Goal: Information Seeking & Learning: Learn about a topic

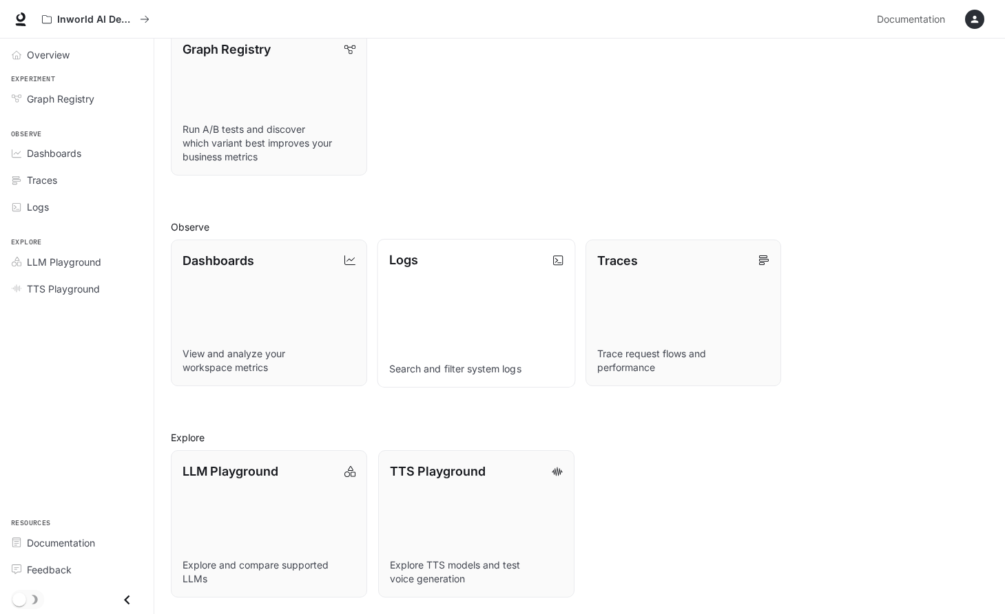
scroll to position [192, 0]
click at [266, 520] on link "LLM Playground Explore and compare supported LLMs" at bounding box center [269, 524] width 198 height 149
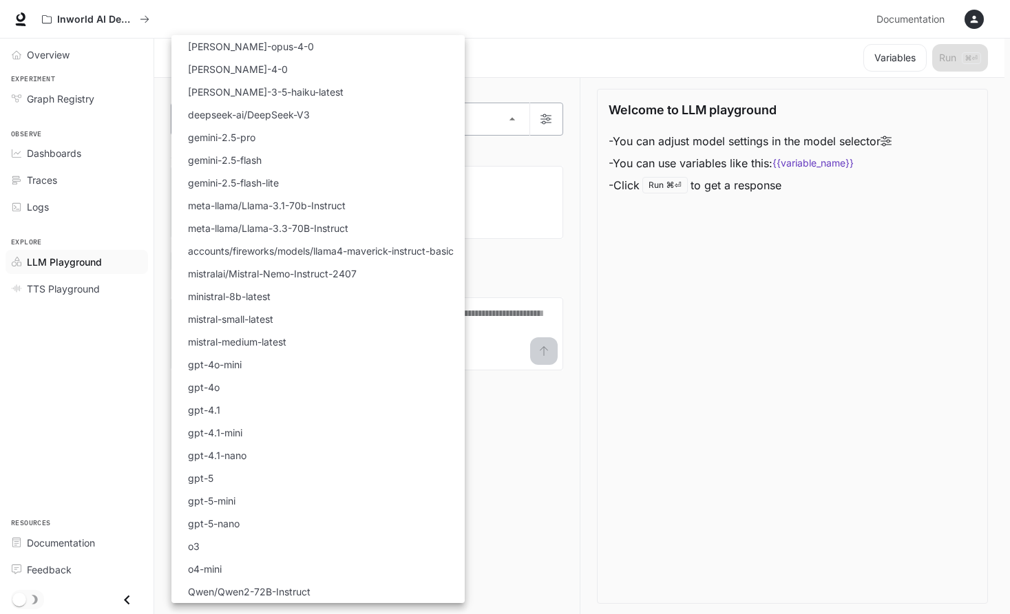
click at [518, 125] on body "Skip to main content Inworld AI Demos Documentation Documentation Portal Overvi…" at bounding box center [505, 307] width 1010 height 615
click at [522, 59] on div at bounding box center [505, 307] width 1010 height 614
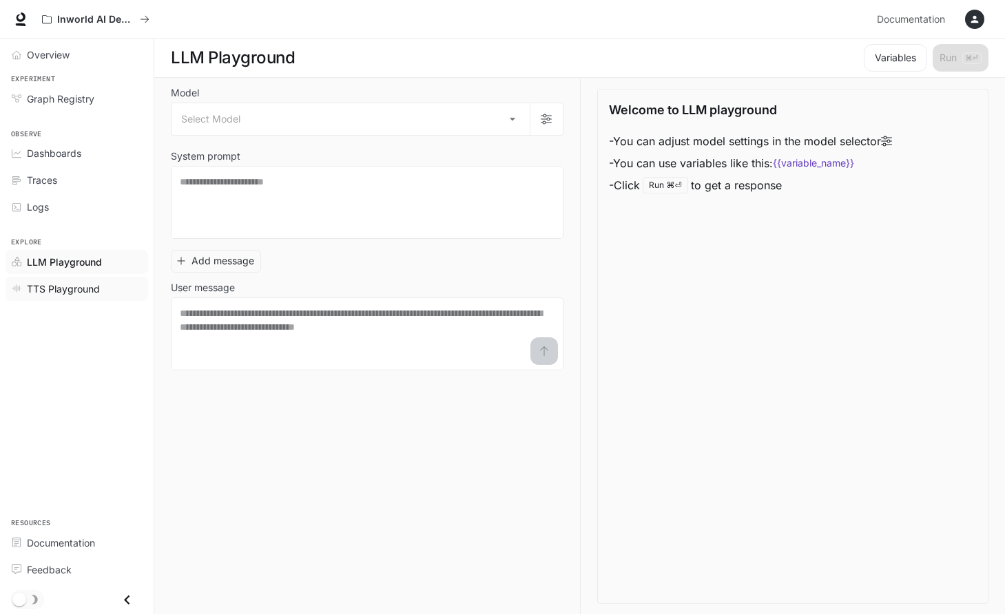
click at [87, 290] on span "TTS Playground" at bounding box center [63, 289] width 73 height 14
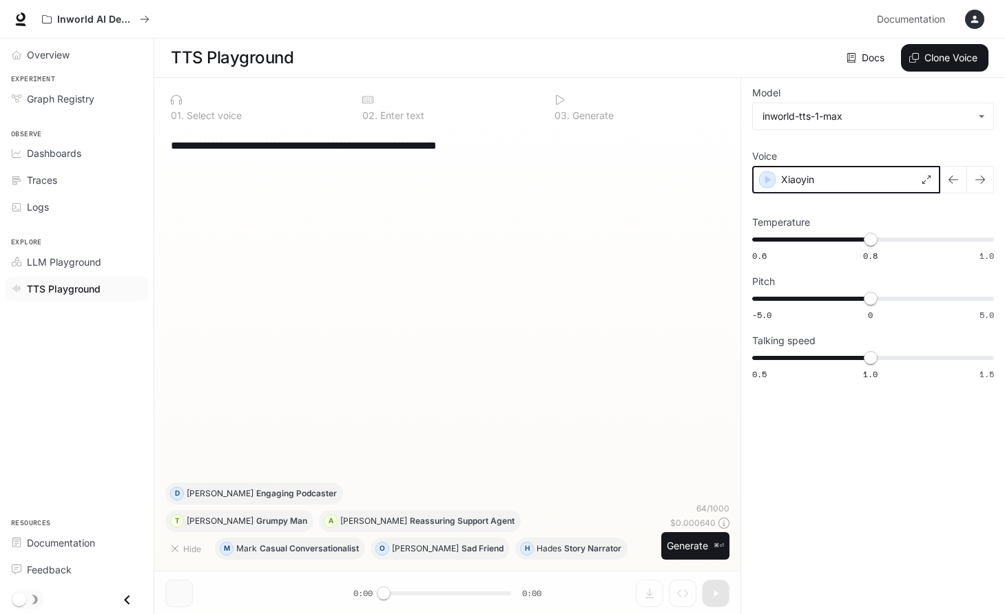
click at [768, 185] on icon "button" at bounding box center [767, 180] width 14 height 14
click at [768, 180] on icon "button" at bounding box center [768, 180] width 6 height 8
click at [769, 182] on icon "button" at bounding box center [767, 180] width 14 height 14
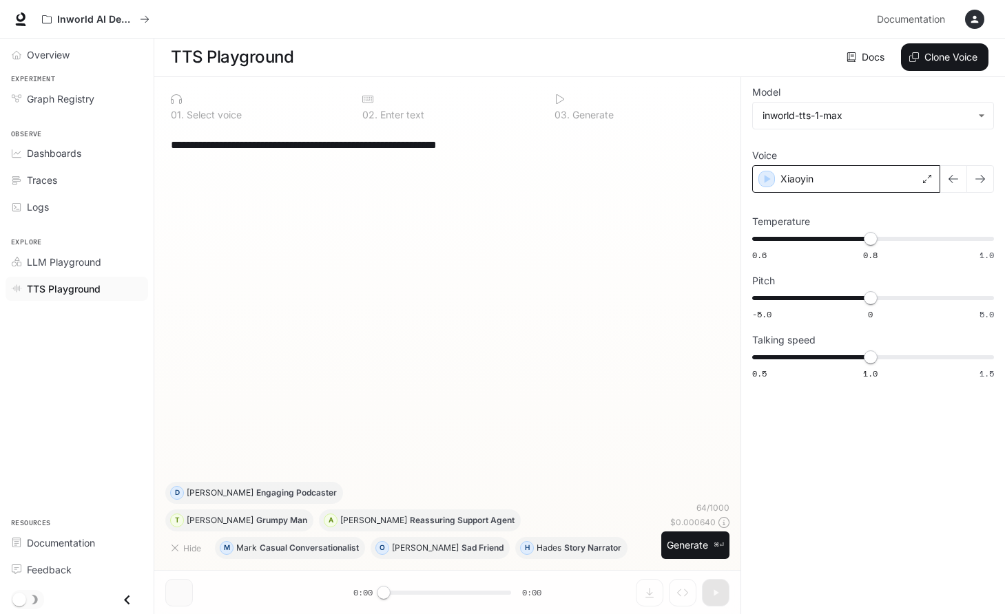
click at [408, 216] on div "**********" at bounding box center [447, 305] width 564 height 354
click at [525, 154] on div "**********" at bounding box center [447, 144] width 553 height 33
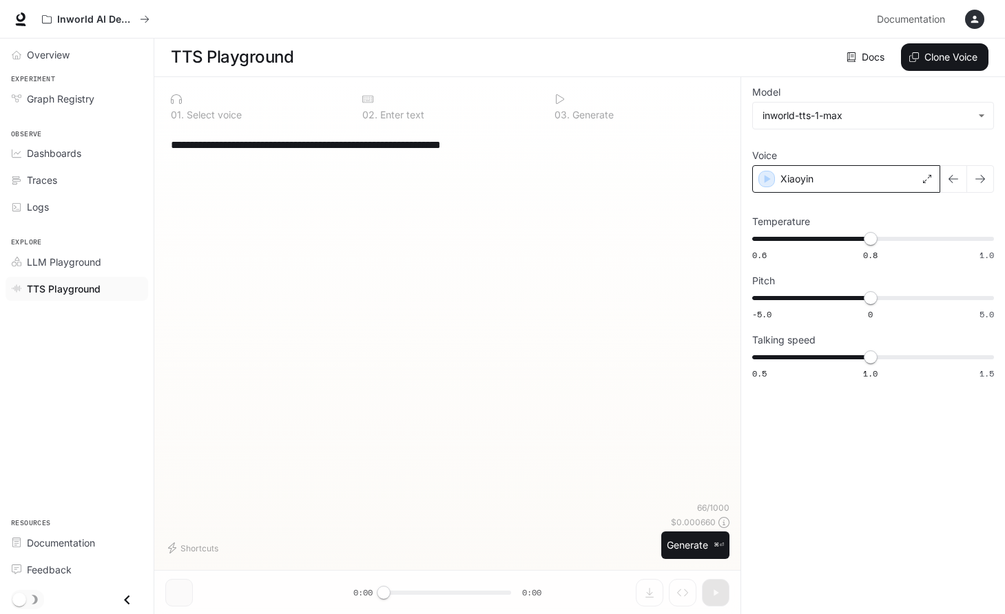
type textarea "**********"
type textarea "*"
type textarea "********"
click at [683, 540] on button "Generate ⌘⏎" at bounding box center [695, 546] width 68 height 28
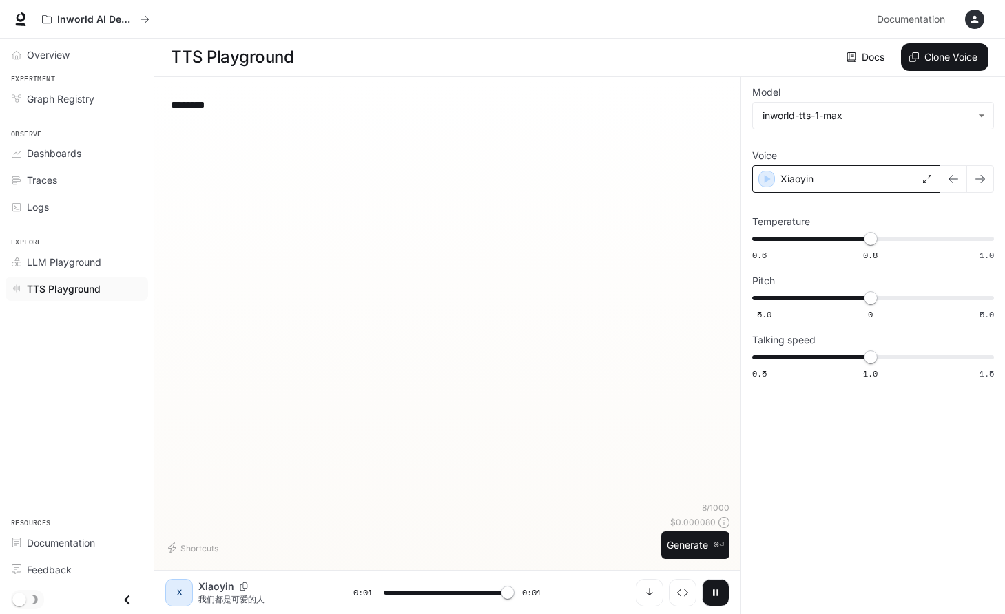
type input "*"
click at [870, 61] on link "Docs" at bounding box center [866, 57] width 46 height 28
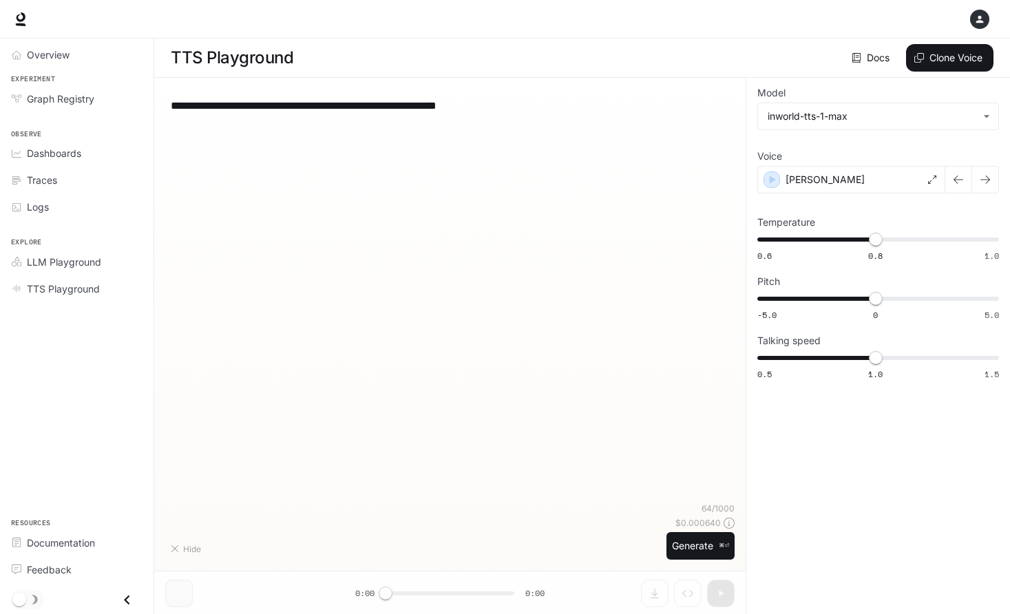
type textarea "********"
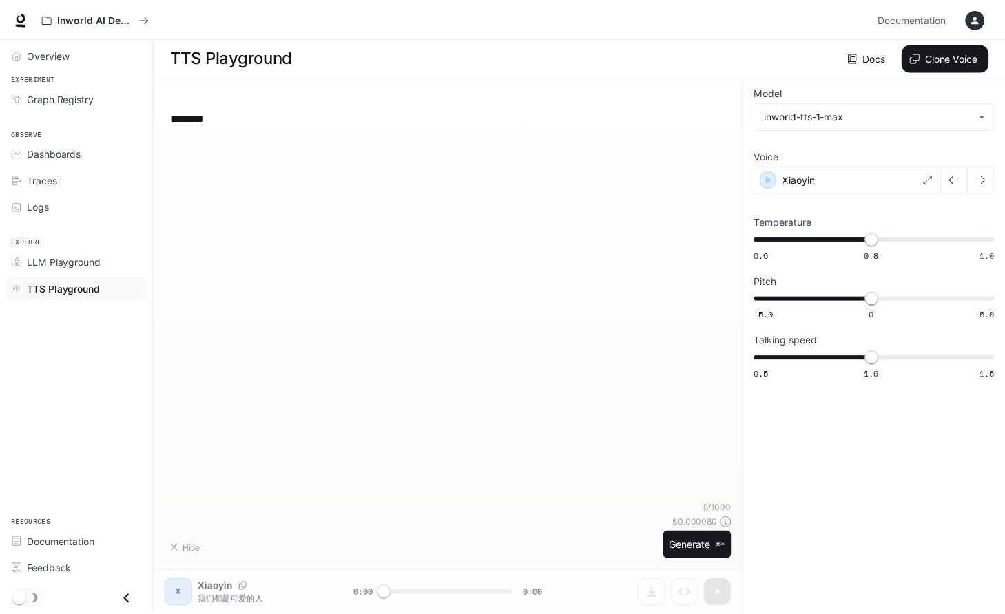
scroll to position [1, 0]
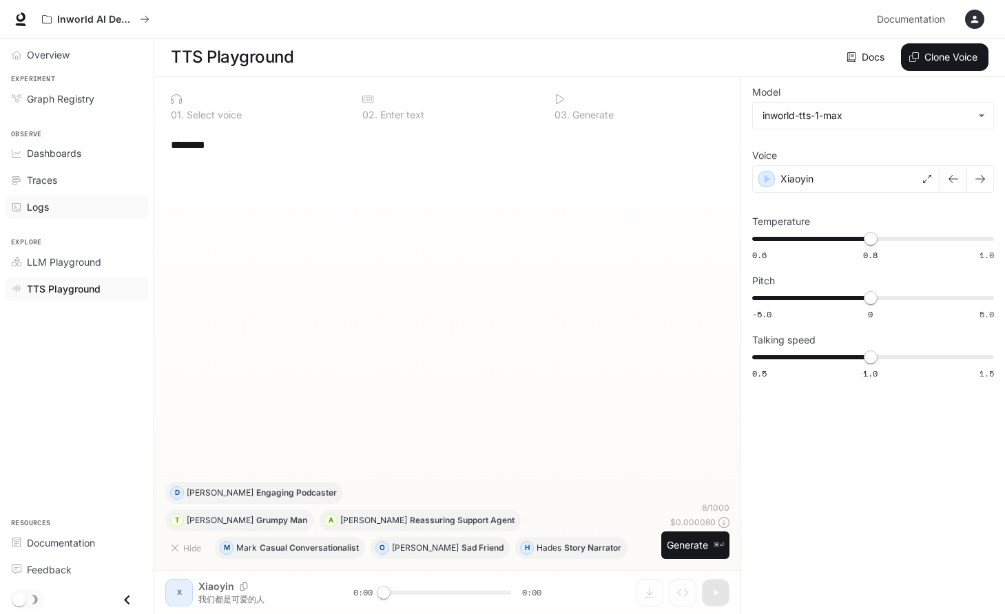
click at [48, 207] on span "Logs" at bounding box center [38, 207] width 22 height 14
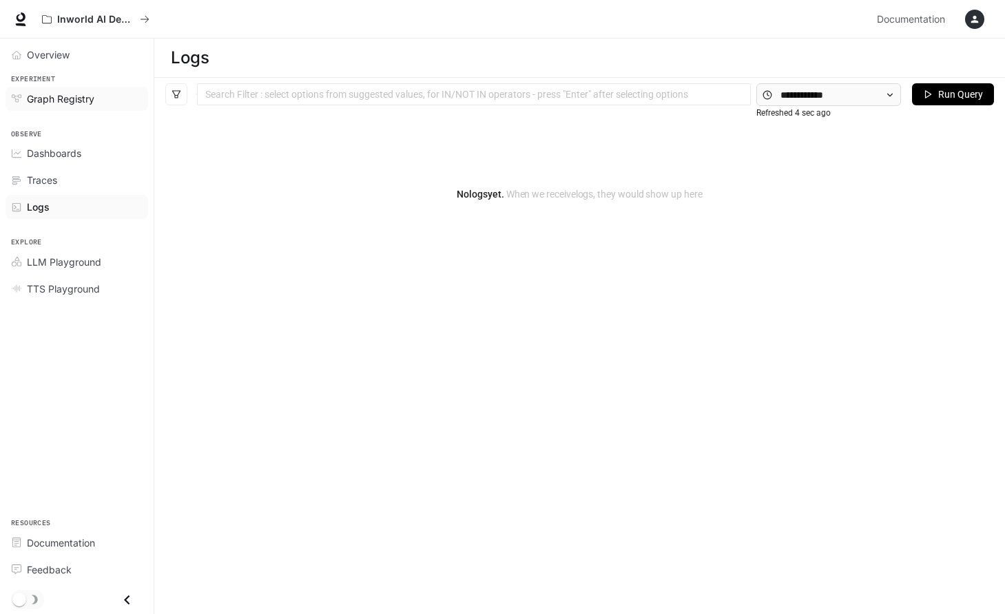
click at [66, 99] on span "Graph Registry" at bounding box center [60, 99] width 67 height 14
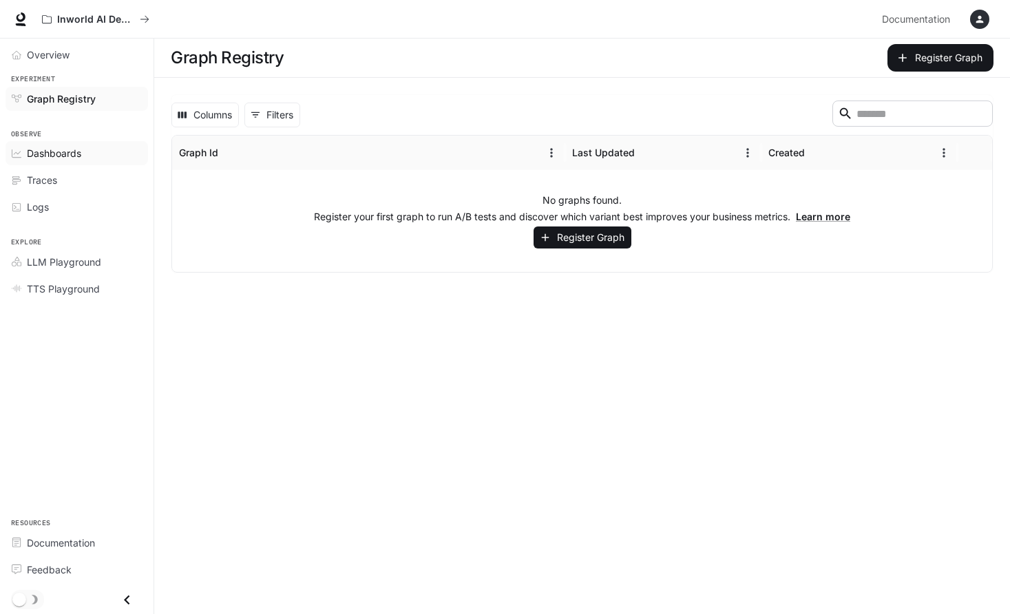
click at [58, 146] on span "Dashboards" at bounding box center [54, 153] width 54 height 14
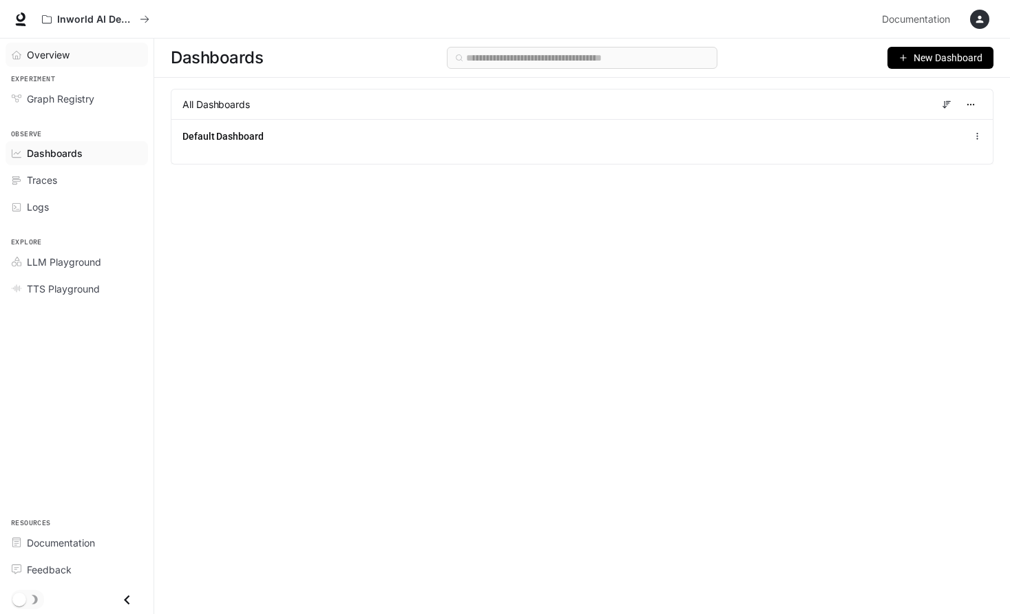
click at [58, 57] on span "Overview" at bounding box center [48, 55] width 43 height 14
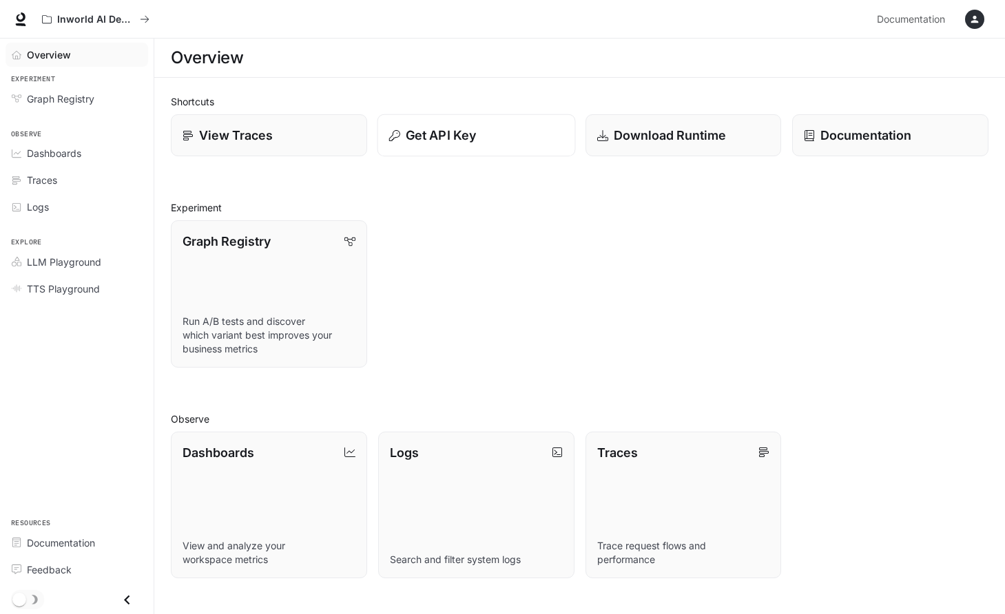
click at [446, 136] on p "Get API Key" at bounding box center [441, 135] width 70 height 19
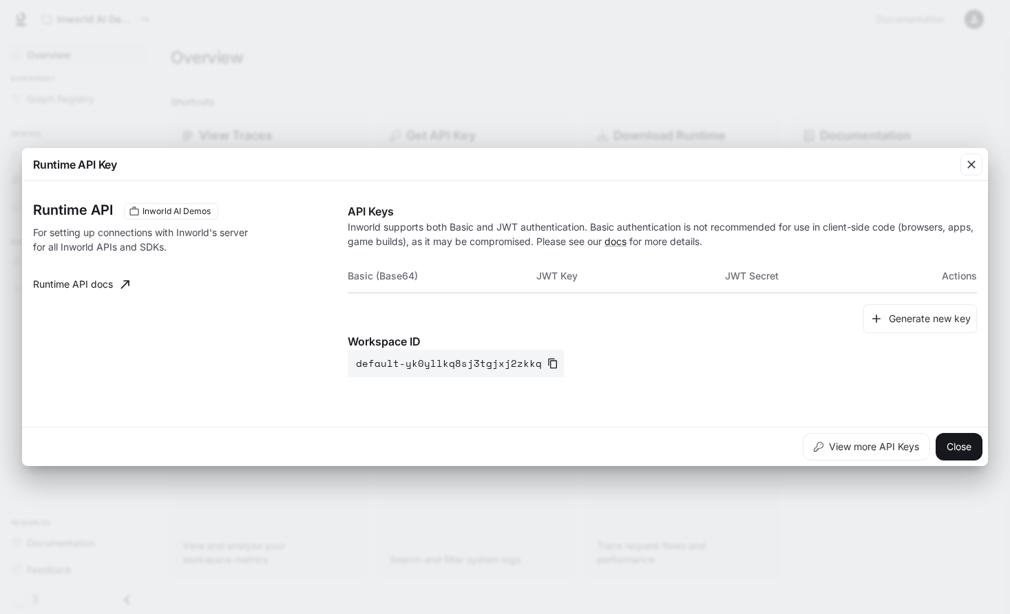
click at [598, 280] on th "JWT Key" at bounding box center [630, 276] width 189 height 33
click at [471, 280] on th "Basic (Base64)" at bounding box center [442, 276] width 189 height 33
click at [764, 277] on th "JWT Secret" at bounding box center [819, 276] width 189 height 33
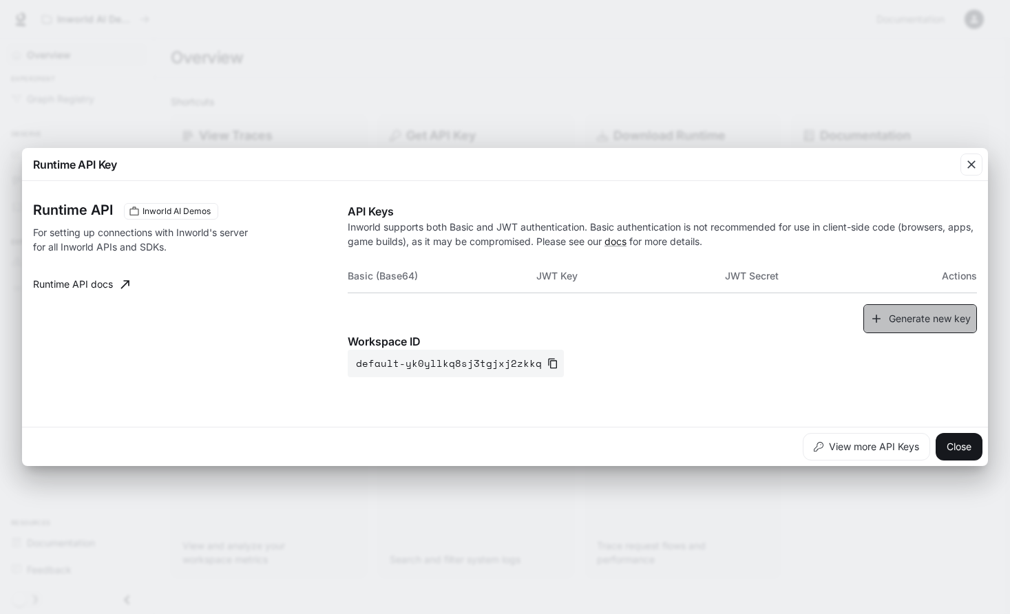
click at [922, 327] on button "Generate new key" at bounding box center [920, 319] width 114 height 30
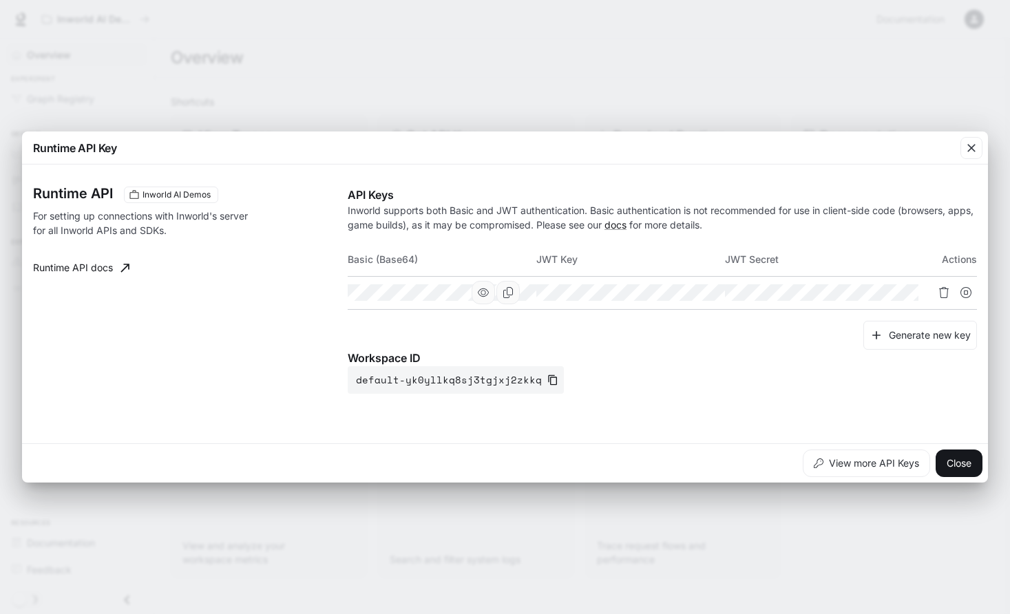
click at [489, 294] on icon "button" at bounding box center [483, 292] width 11 height 11
click at [684, 291] on button "button" at bounding box center [671, 292] width 23 height 23
click at [867, 288] on icon "button" at bounding box center [861, 292] width 11 height 11
click at [876, 468] on button "View more API Keys" at bounding box center [866, 464] width 127 height 28
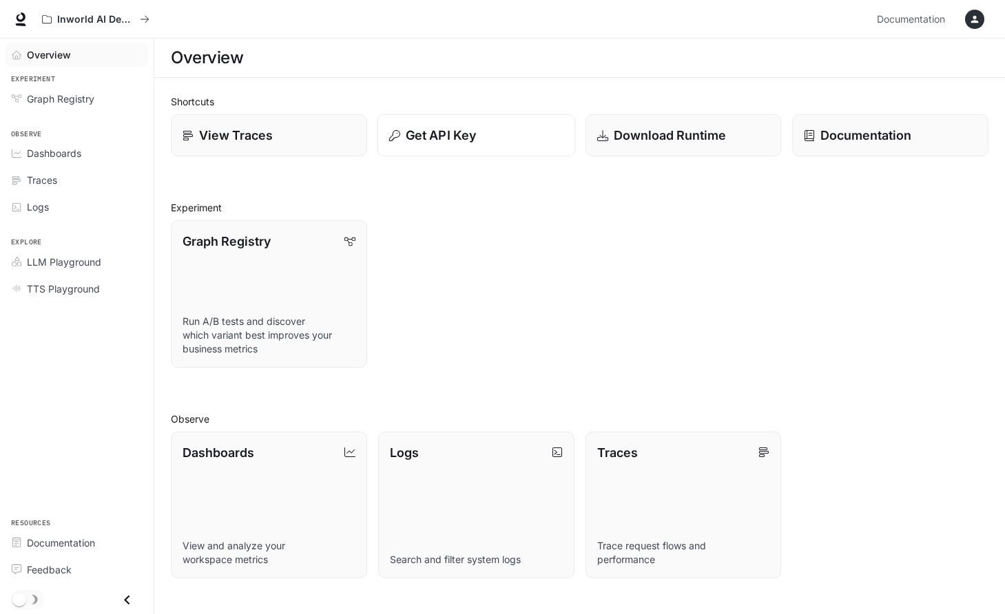
click at [469, 148] on button "Get API Key" at bounding box center [476, 135] width 198 height 43
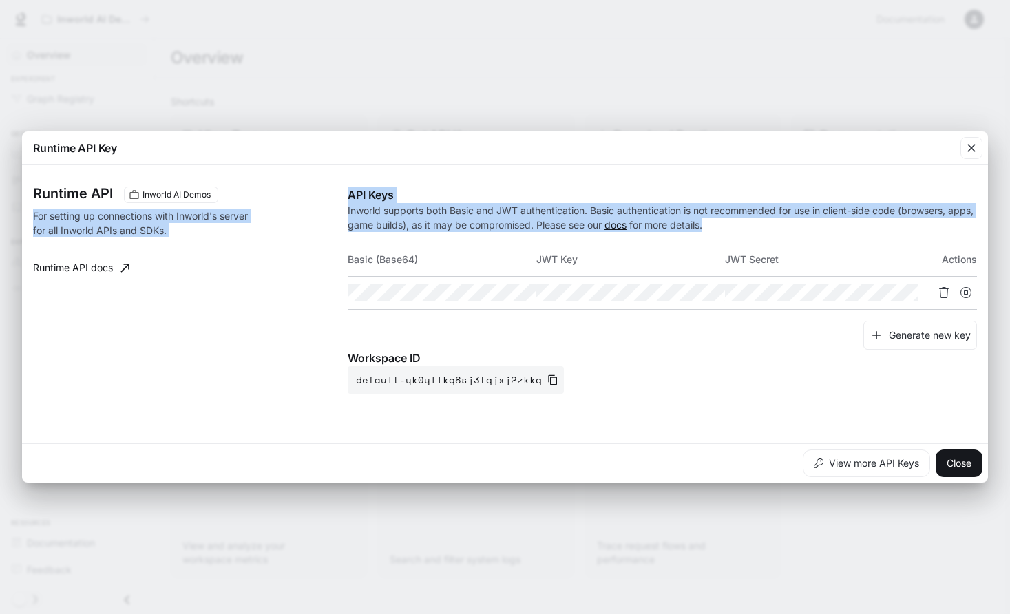
drag, startPoint x: 742, startPoint y: 223, endPoint x: 347, endPoint y: 206, distance: 394.9
click at [347, 206] on div "Runtime API Inworld AI Demos For setting up connections with Inworld's server f…" at bounding box center [505, 304] width 944 height 268
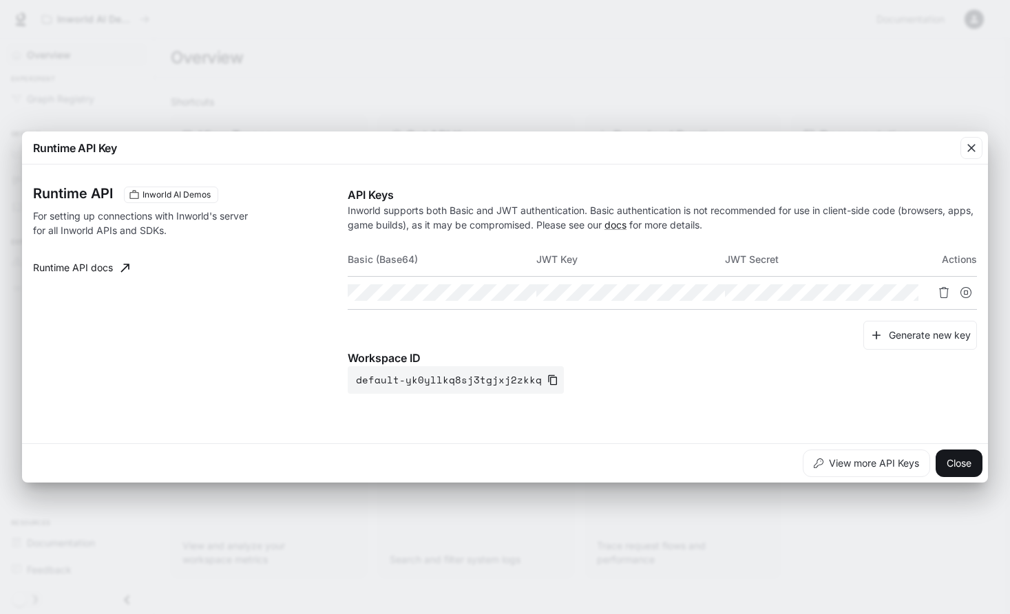
click at [350, 208] on p "Inworld supports both Basic and JWT authentication. Basic authentication is not…" at bounding box center [662, 217] width 629 height 29
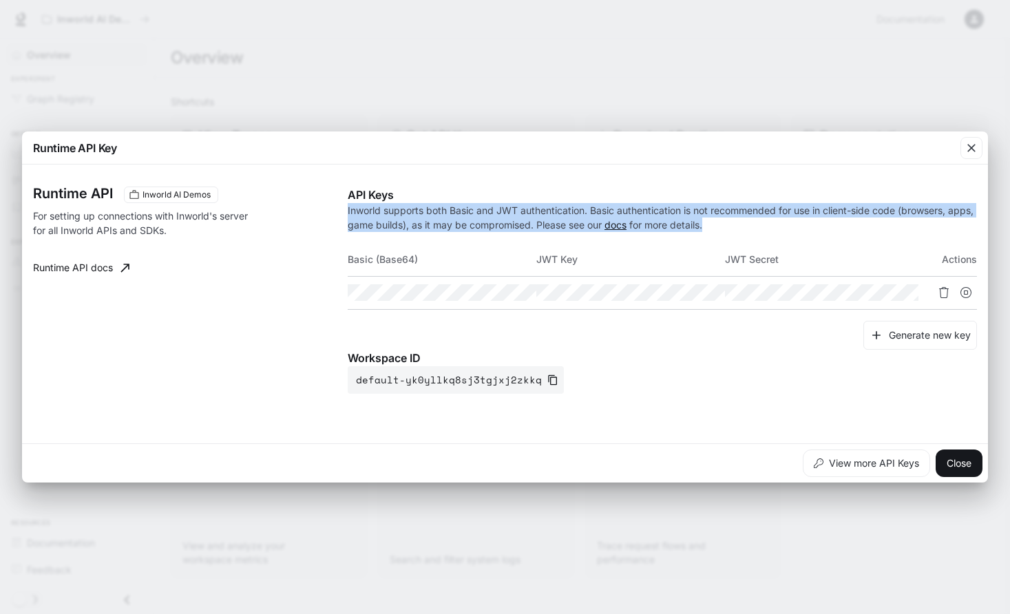
drag, startPoint x: 742, startPoint y: 225, endPoint x: 348, endPoint y: 211, distance: 394.1
click at [348, 211] on p "Inworld supports both Basic and JWT authentication. Basic authentication is not…" at bounding box center [662, 217] width 629 height 29
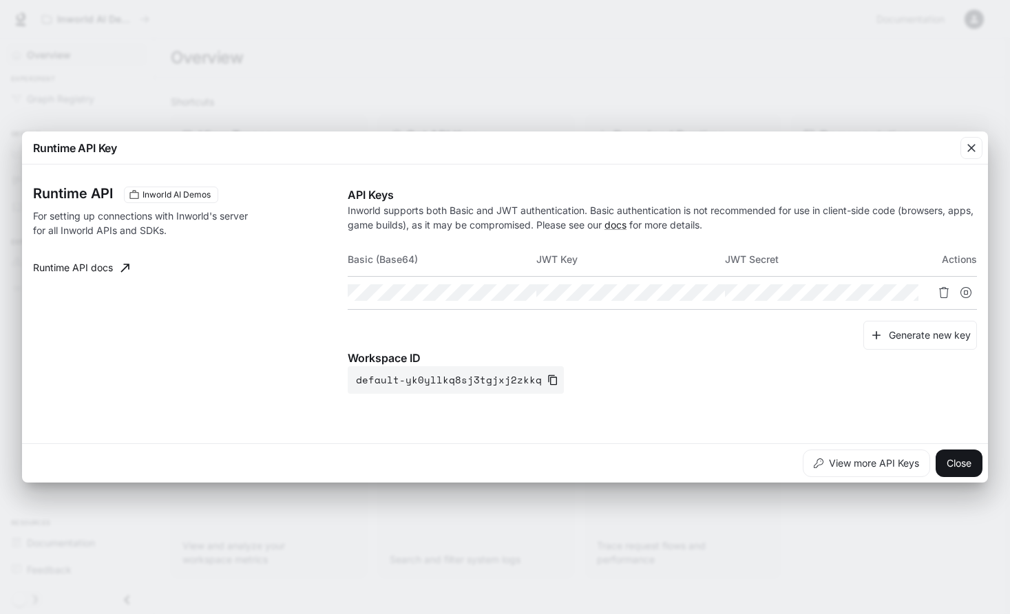
click at [567, 76] on div "Runtime API Key Runtime API Inworld AI Demos For setting up connections with In…" at bounding box center [505, 307] width 1010 height 614
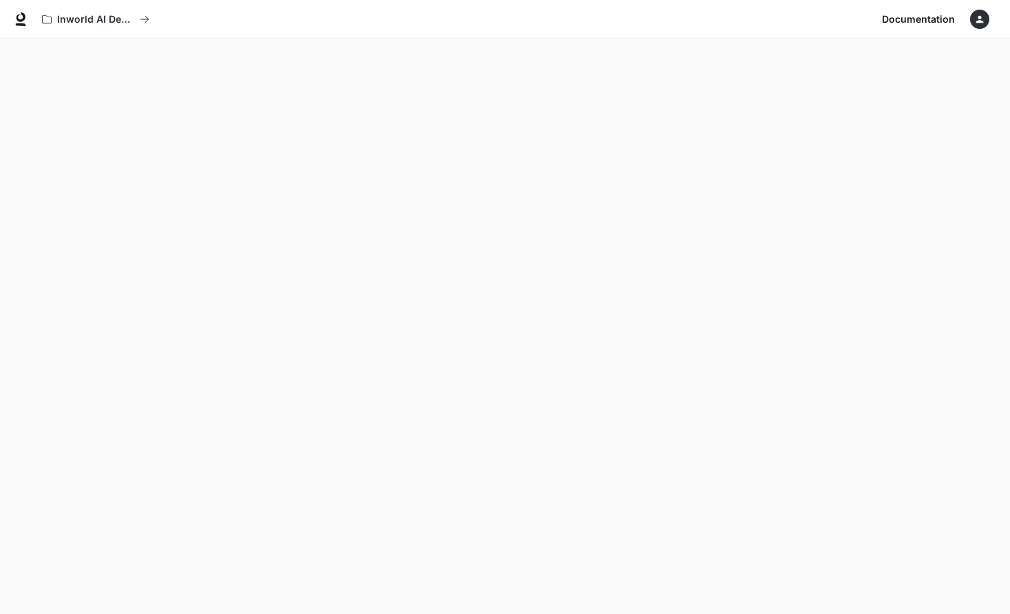
click at [980, 19] on icon "button" at bounding box center [980, 20] width 8 height 8
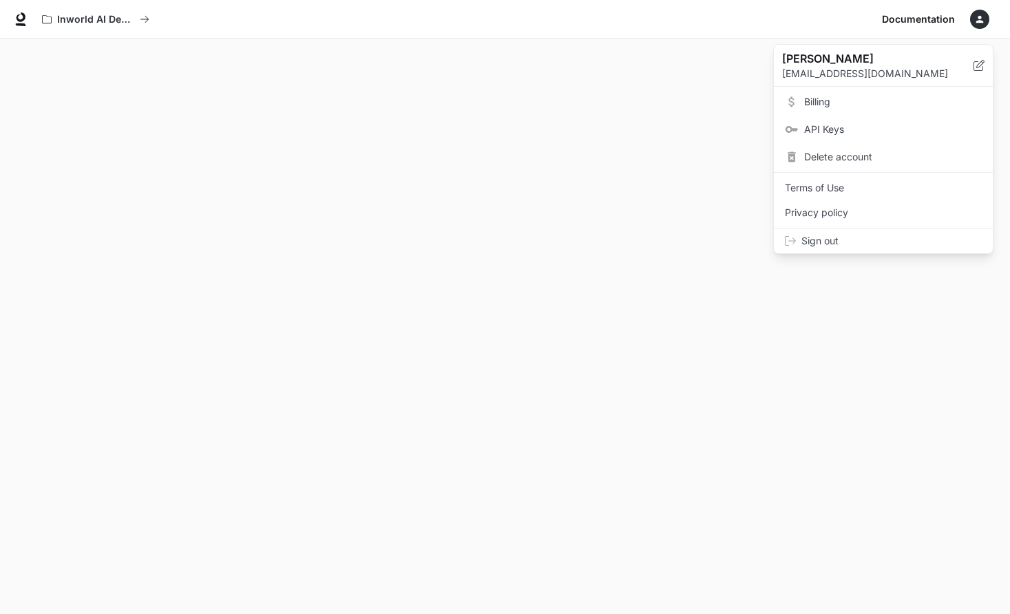
click at [706, 96] on div at bounding box center [505, 307] width 1010 height 614
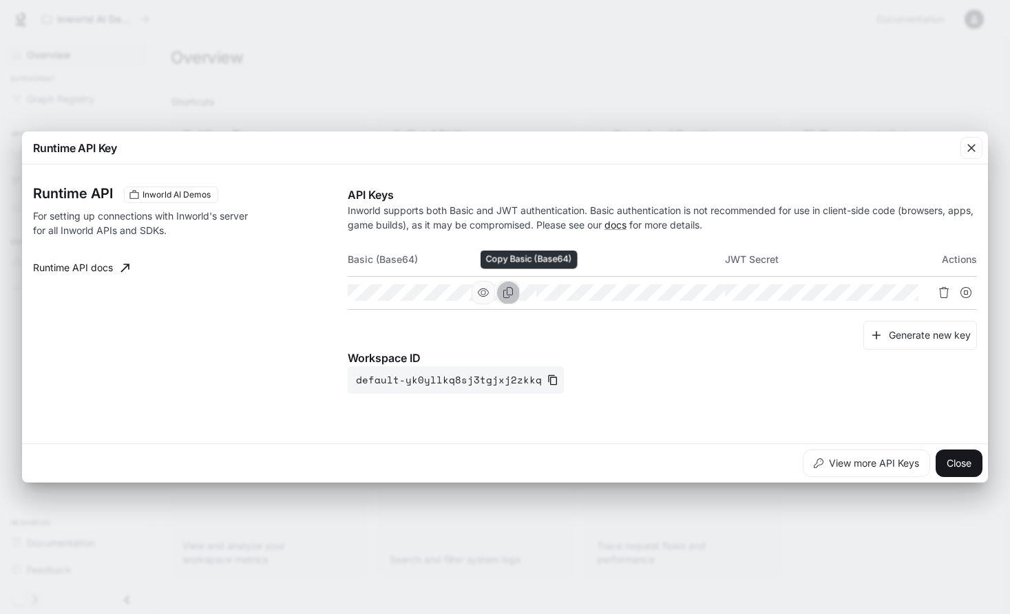
click at [514, 288] on icon "Copy Basic (Base64)" at bounding box center [508, 292] width 11 height 11
click at [967, 143] on icon "button" at bounding box center [972, 148] width 14 height 14
